Goal: Information Seeking & Learning: Learn about a topic

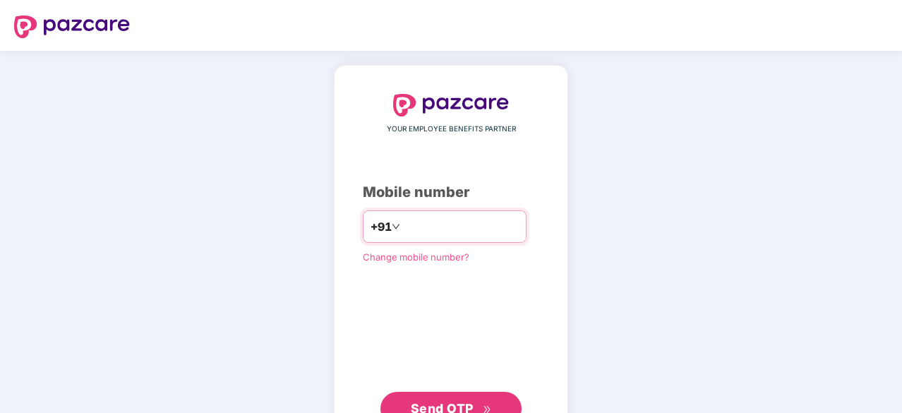
click at [450, 229] on input "number" at bounding box center [461, 226] width 116 height 23
type input "**********"
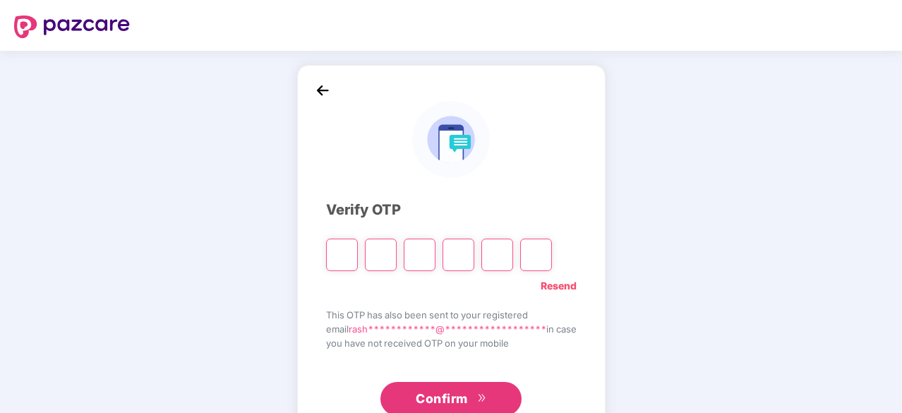
type input "*"
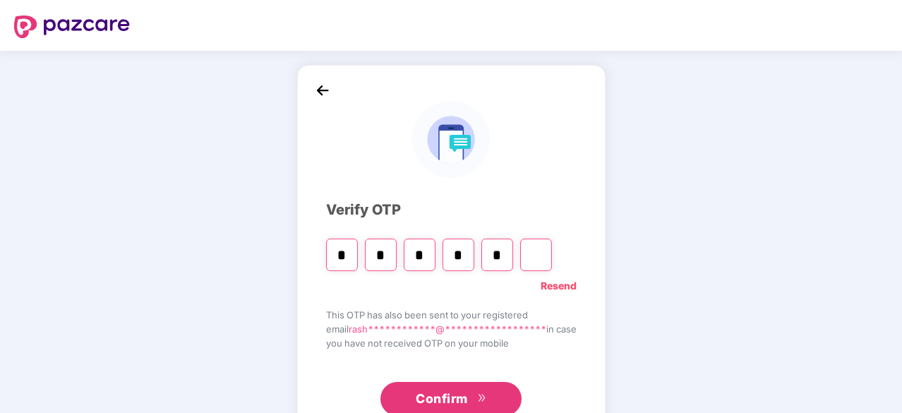
type input "*"
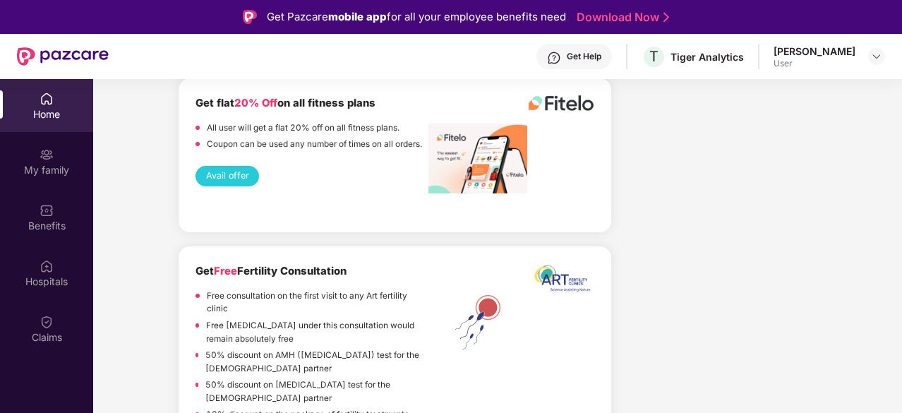
scroll to position [2188, 0]
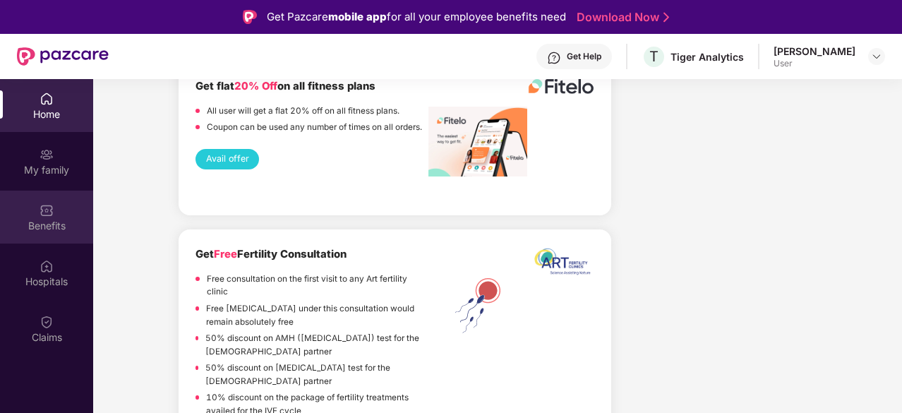
click at [55, 219] on div "Benefits" at bounding box center [46, 226] width 93 height 14
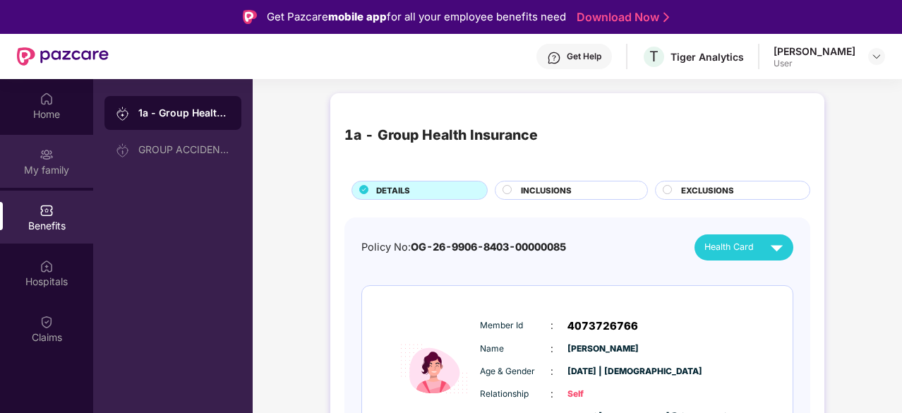
click at [47, 159] on img at bounding box center [47, 155] width 14 height 14
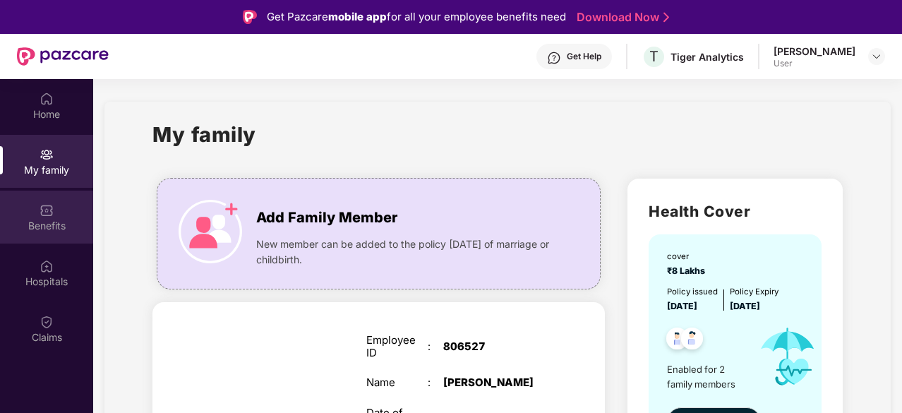
click at [67, 217] on div "Benefits" at bounding box center [46, 217] width 93 height 53
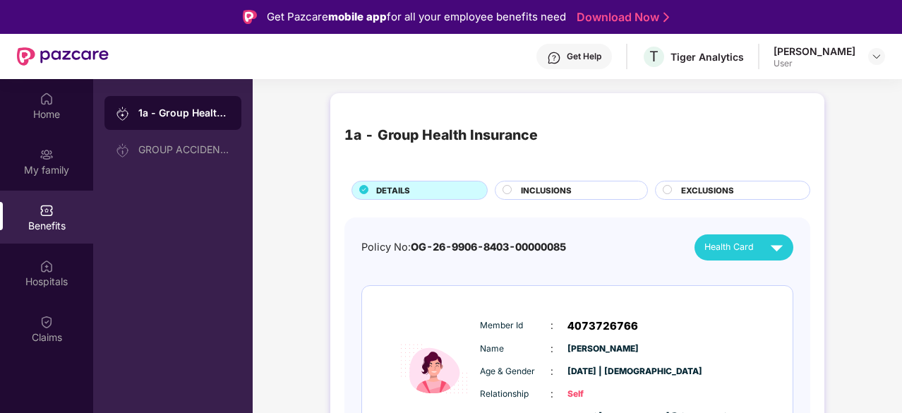
click at [577, 184] on div "INCLUSIONS" at bounding box center [577, 191] width 126 height 15
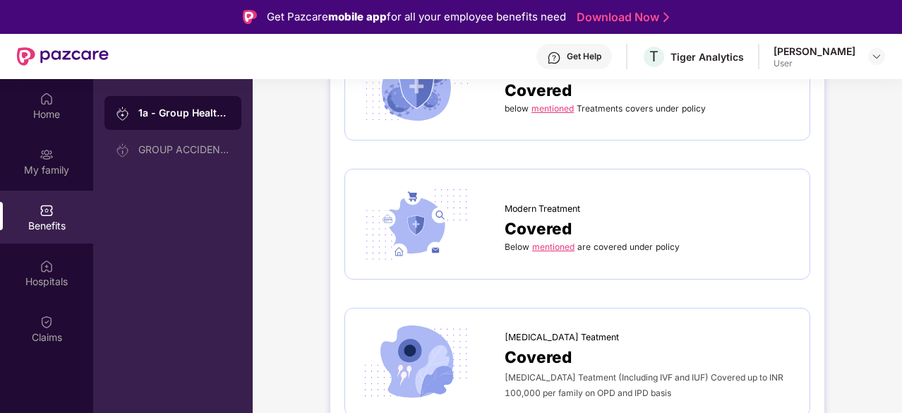
scroll to position [3459, 0]
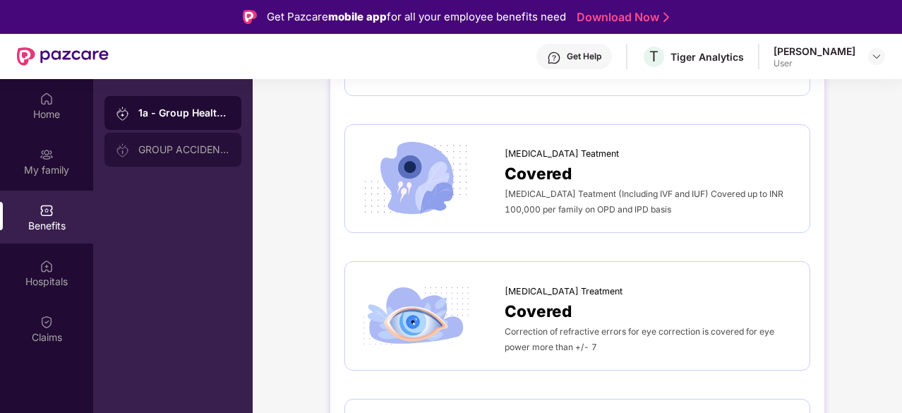
click at [158, 162] on div "GROUP ACCIDENTAL INSURANCE" at bounding box center [172, 150] width 137 height 34
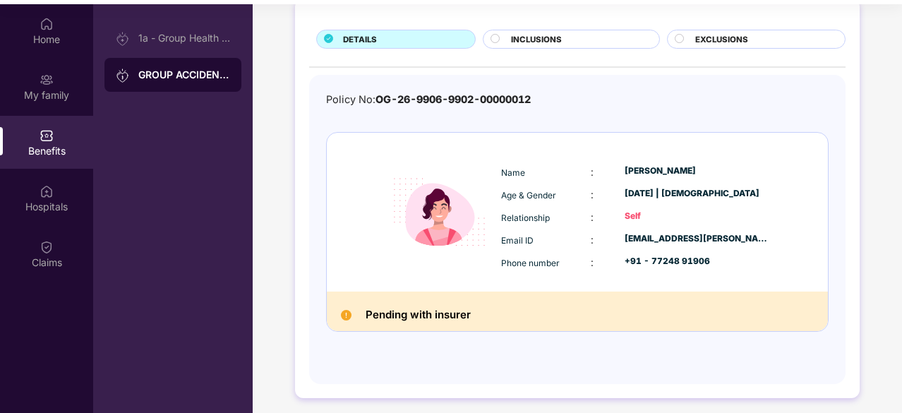
scroll to position [79, 0]
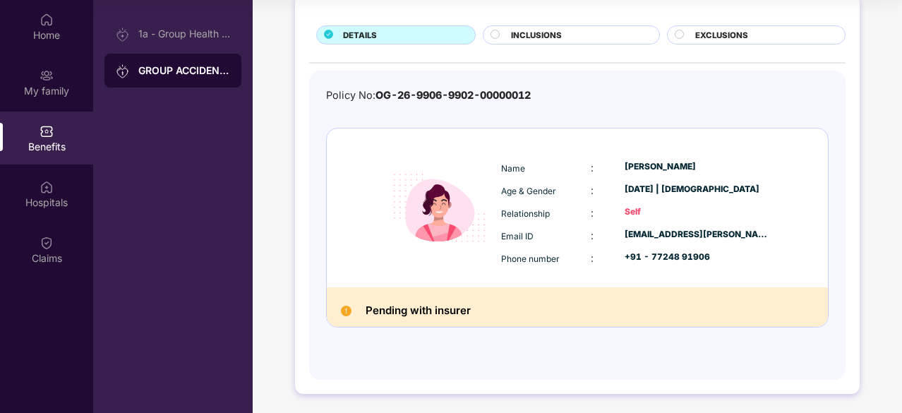
click at [450, 306] on h2 "Pending with insurer" at bounding box center [418, 310] width 105 height 18
click at [343, 309] on img at bounding box center [346, 311] width 11 height 11
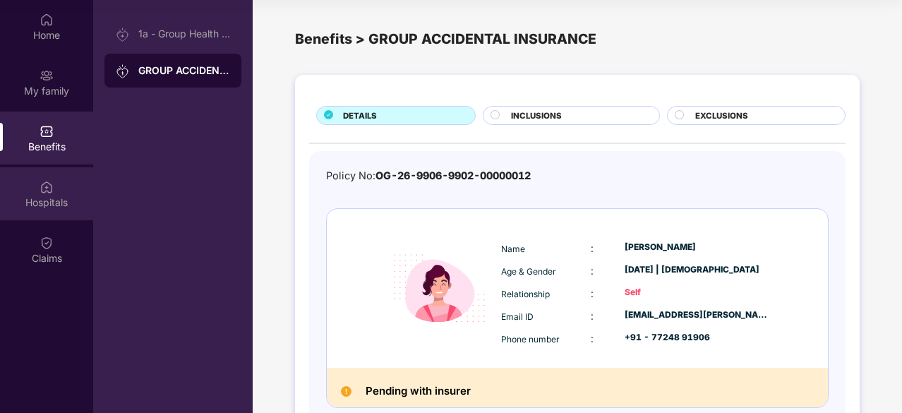
click at [53, 193] on img at bounding box center [47, 187] width 14 height 14
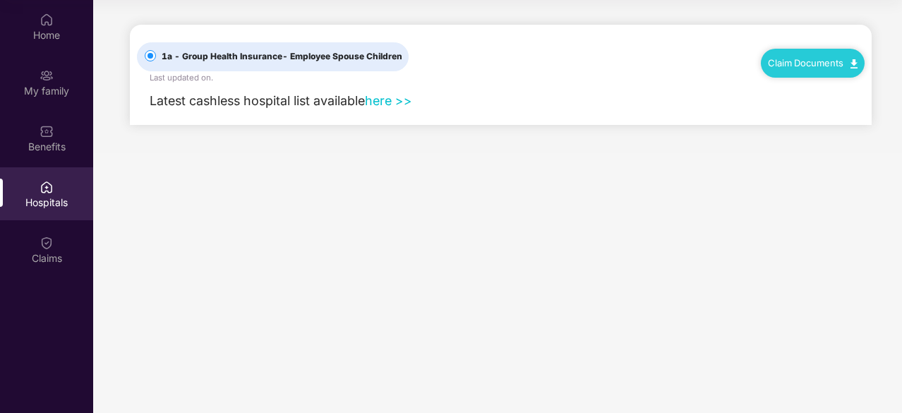
click at [384, 101] on link "here >>" at bounding box center [388, 100] width 47 height 15
click at [49, 251] on div "Claims" at bounding box center [46, 258] width 93 height 14
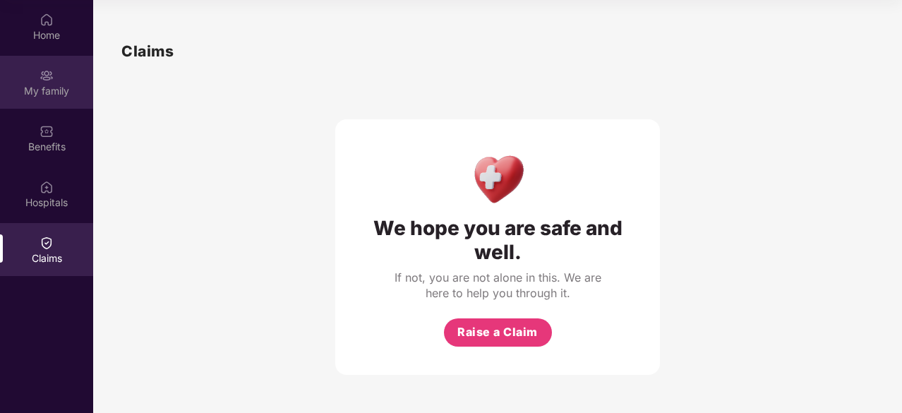
click at [43, 94] on div "My family" at bounding box center [46, 91] width 93 height 14
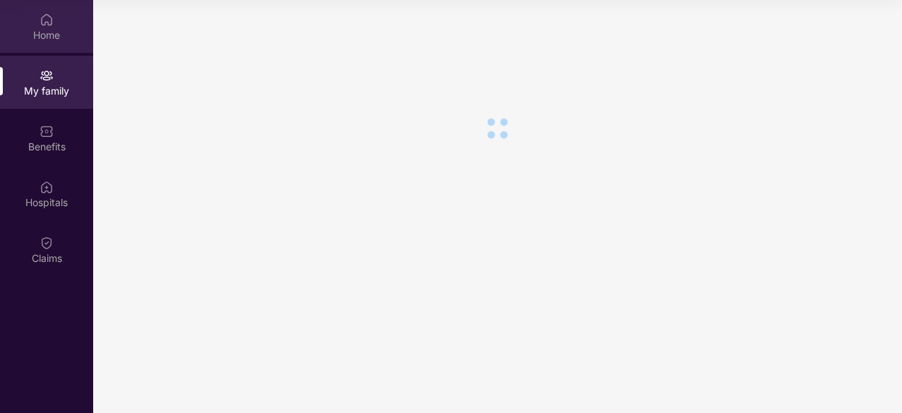
click at [49, 23] on img at bounding box center [47, 20] width 14 height 14
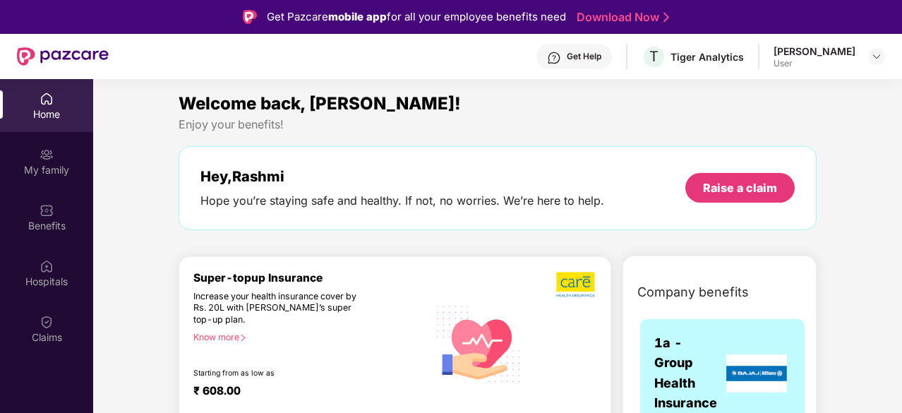
click at [824, 55] on div "[PERSON_NAME]" at bounding box center [815, 50] width 82 height 13
click at [875, 53] on img at bounding box center [876, 56] width 11 height 11
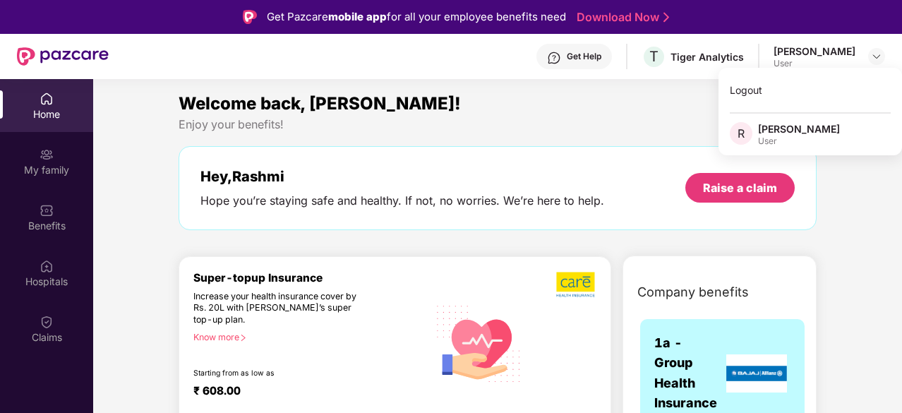
click at [567, 56] on div "Get Help" at bounding box center [584, 56] width 35 height 11
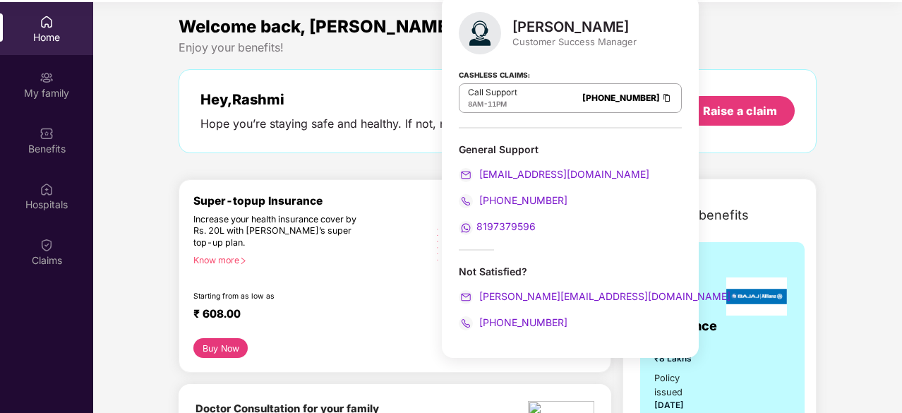
scroll to position [79, 0]
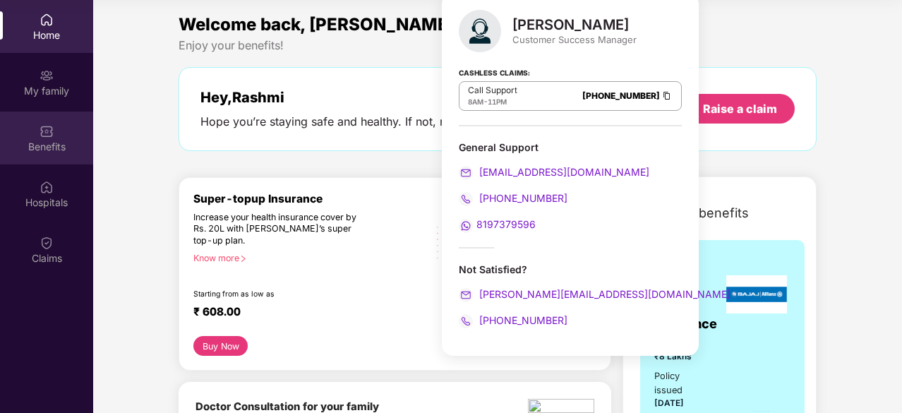
drag, startPoint x: 112, startPoint y: 260, endPoint x: 64, endPoint y: 138, distance: 131.0
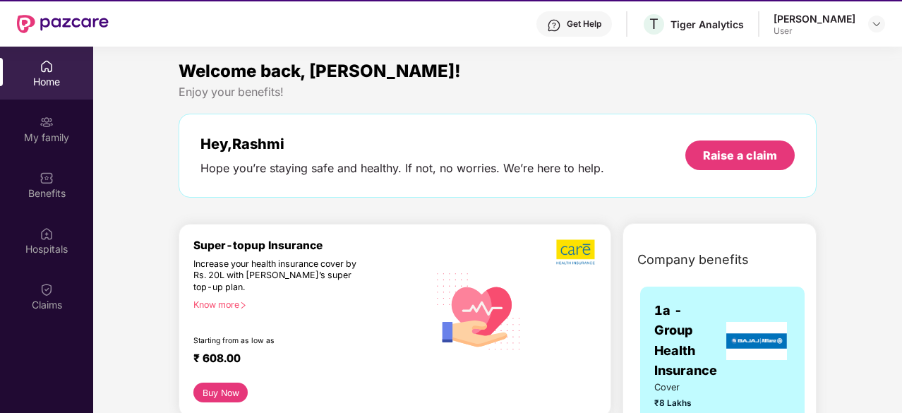
scroll to position [0, 0]
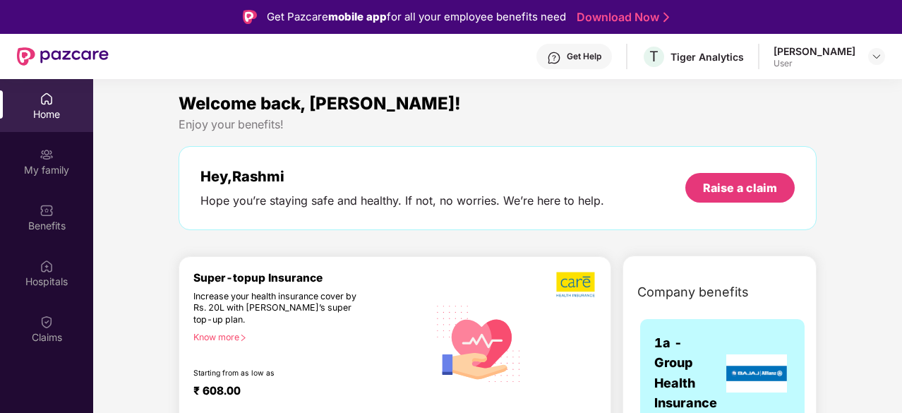
click at [20, 61] on img at bounding box center [63, 56] width 92 height 18
click at [873, 57] on img at bounding box center [876, 56] width 11 height 11
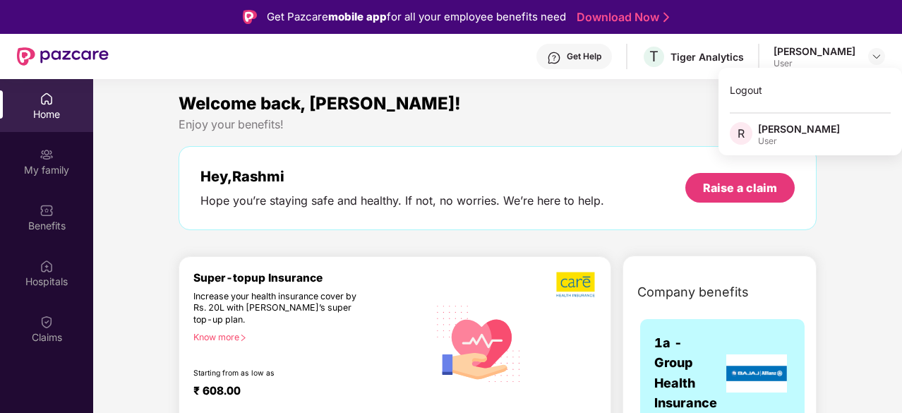
click at [371, 126] on div "Enjoy your benefits!" at bounding box center [498, 124] width 638 height 15
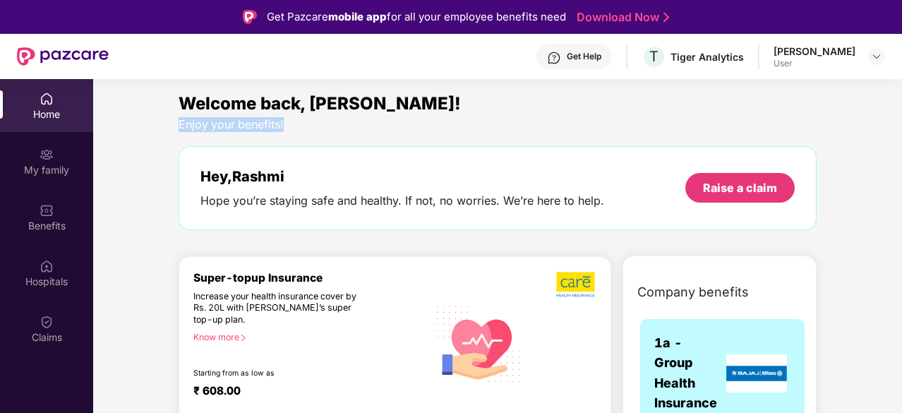
drag, startPoint x: 174, startPoint y: 130, endPoint x: 300, endPoint y: 128, distance: 126.4
click at [299, 128] on div "Welcome back, [PERSON_NAME]! Enjoy your benefits! Hey, [PERSON_NAME] you’re sta…" at bounding box center [497, 167] width 649 height 154
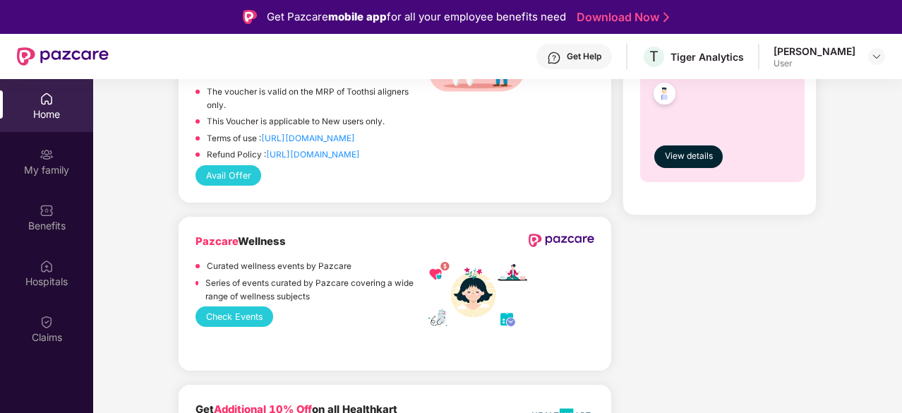
scroll to position [918, 0]
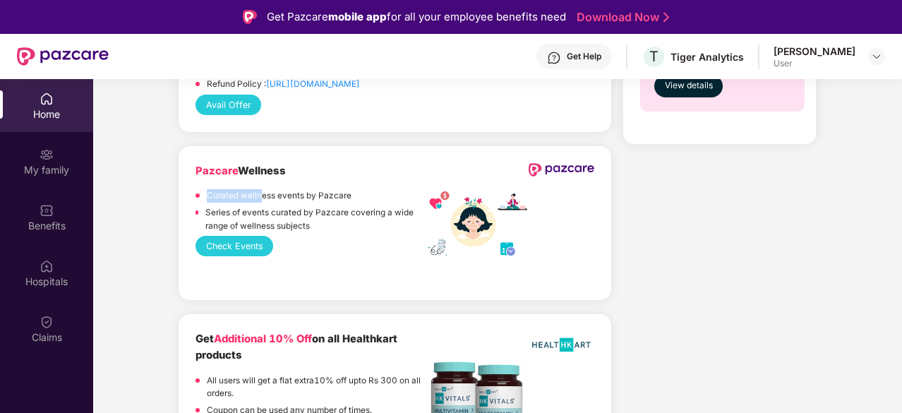
drag, startPoint x: 200, startPoint y: 189, endPoint x: 291, endPoint y: 191, distance: 90.4
click at [277, 191] on div "Curated wellness events by Pazcare" at bounding box center [312, 197] width 233 height 17
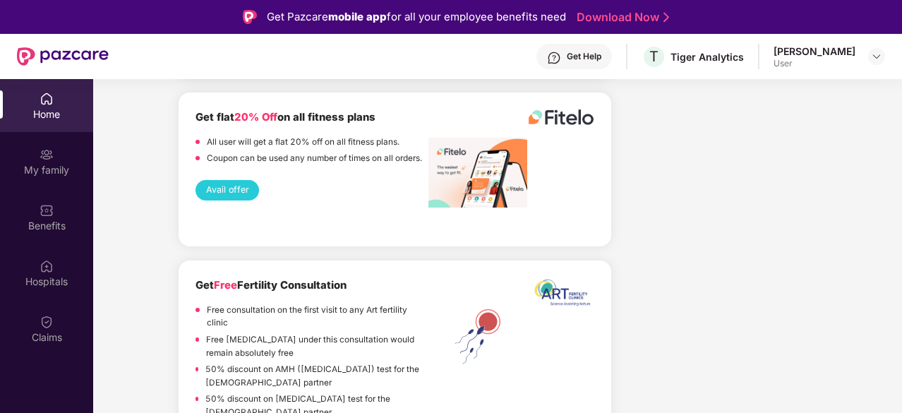
scroll to position [2170, 0]
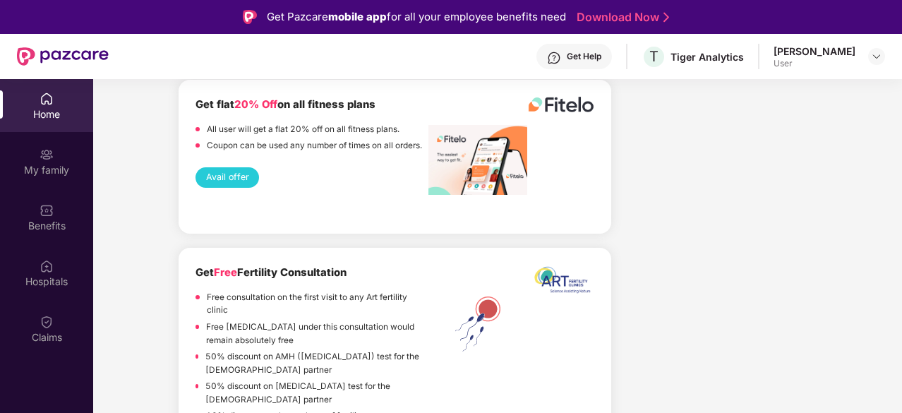
drag, startPoint x: 210, startPoint y: 268, endPoint x: 365, endPoint y: 282, distance: 155.2
click at [365, 282] on div "Get Free Fertility Consultation Free consultation on the first visit to any Art…" at bounding box center [312, 352] width 233 height 175
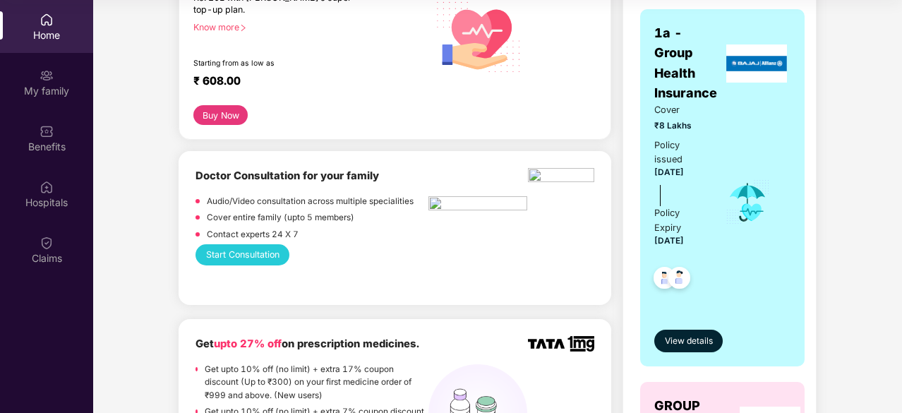
scroll to position [0, 0]
